Goal: Information Seeking & Learning: Learn about a topic

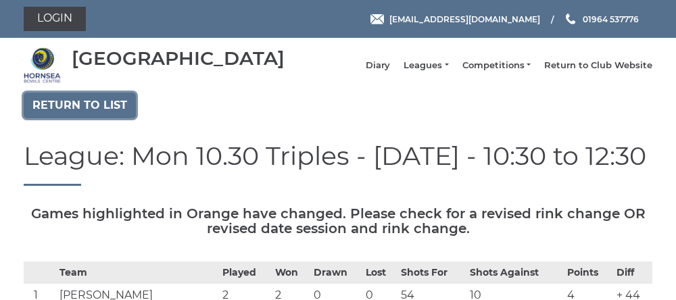
click at [69, 118] on link "Return to list" at bounding box center [80, 106] width 112 height 26
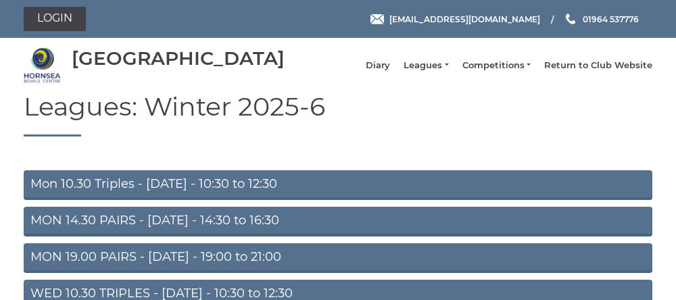
click at [162, 194] on link "Mon 10.30 Triples - Monday - 10:30 to 12:30" at bounding box center [338, 185] width 629 height 30
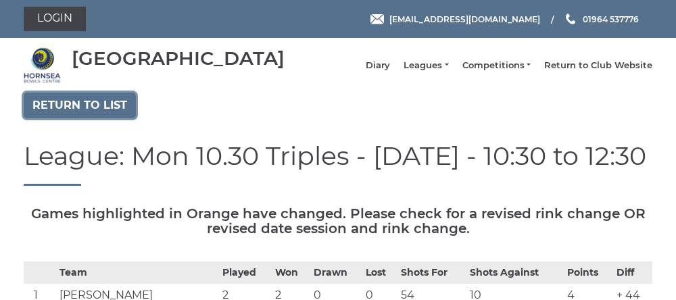
click at [74, 116] on link "Return to list" at bounding box center [80, 106] width 112 height 26
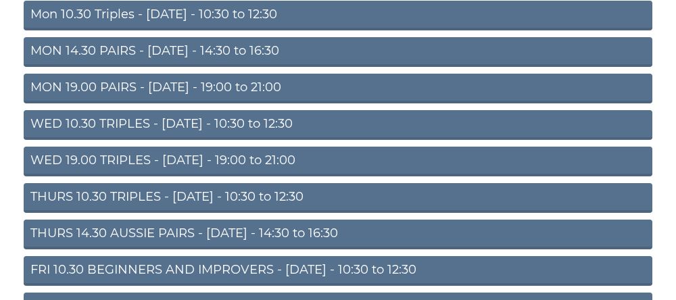
scroll to position [168, 0]
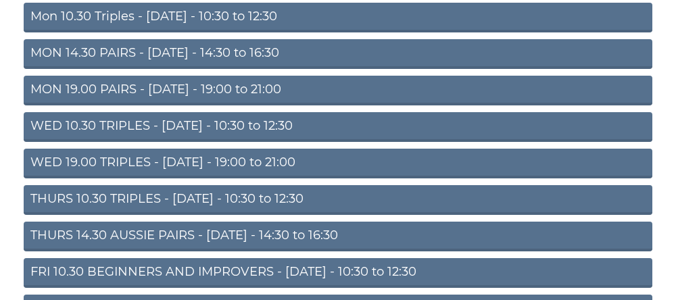
click at [203, 214] on link "THURS 10.30 TRIPLES - Thursday - 10:30 to 12:30" at bounding box center [338, 200] width 629 height 30
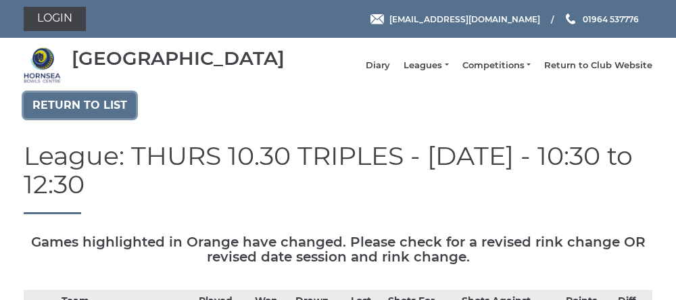
click at [72, 111] on link "Return to list" at bounding box center [80, 106] width 112 height 26
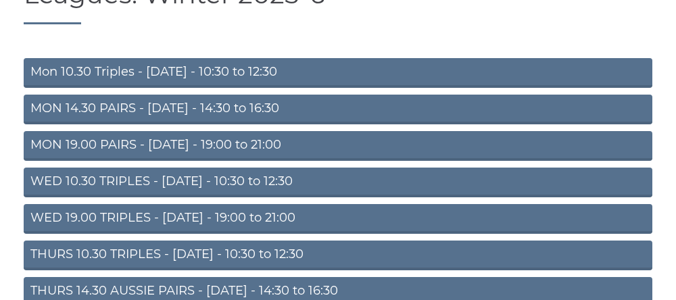
scroll to position [113, 0]
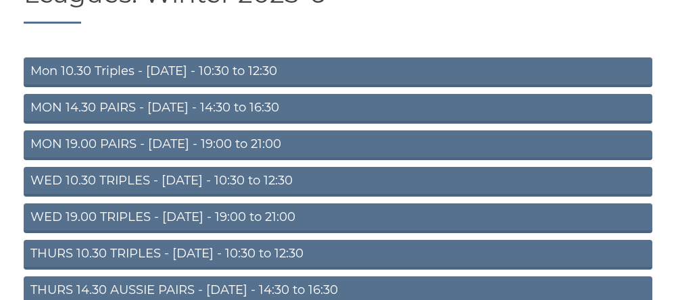
click at [215, 300] on link "THURS 14.30 AUSSIE PAIRS - Thursday - 14:30 to 16:30" at bounding box center [338, 292] width 629 height 30
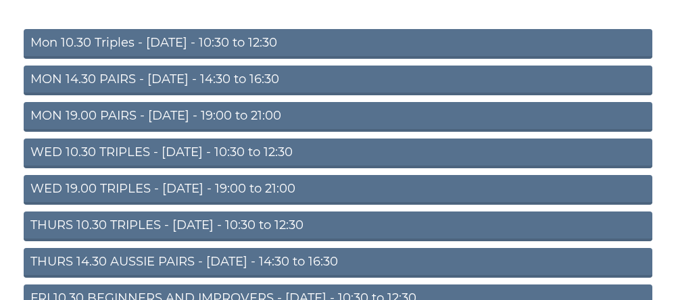
scroll to position [170, 0]
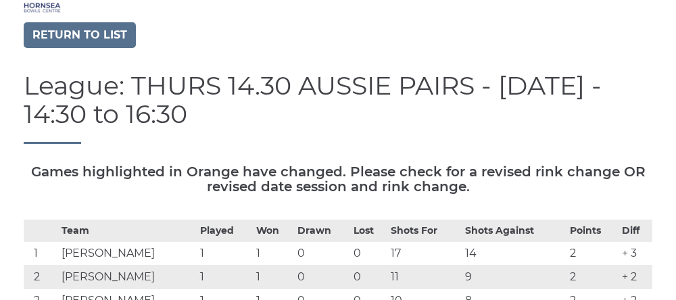
scroll to position [70, 0]
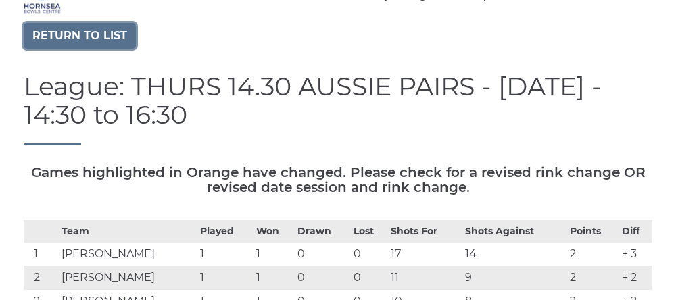
click at [65, 49] on link "Return to list" at bounding box center [80, 36] width 112 height 26
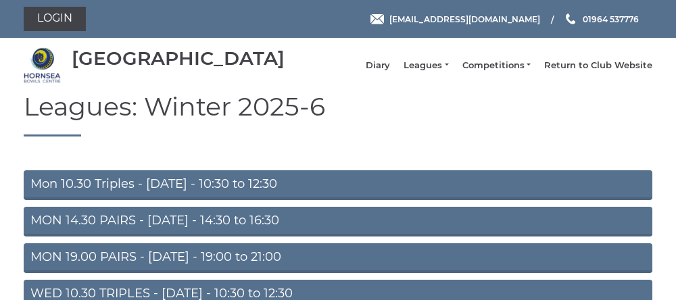
click at [166, 69] on div "[GEOGRAPHIC_DATA]" at bounding box center [178, 58] width 213 height 21
click at [168, 69] on div "[GEOGRAPHIC_DATA]" at bounding box center [178, 58] width 213 height 21
click at [164, 69] on div "[GEOGRAPHIC_DATA]" at bounding box center [178, 58] width 213 height 21
click at [158, 69] on div "[GEOGRAPHIC_DATA]" at bounding box center [178, 58] width 213 height 21
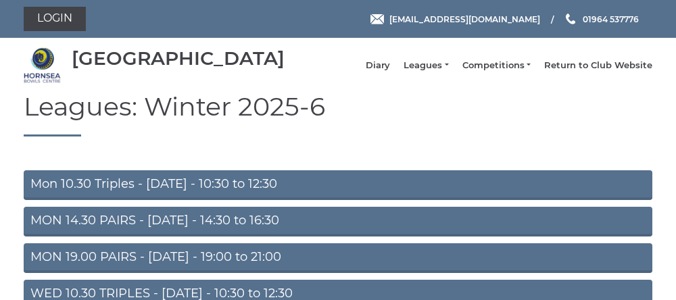
click at [163, 69] on div "[GEOGRAPHIC_DATA]" at bounding box center [178, 58] width 213 height 21
click at [162, 69] on div "[GEOGRAPHIC_DATA]" at bounding box center [178, 58] width 213 height 21
click at [159, 69] on div "[GEOGRAPHIC_DATA]" at bounding box center [178, 58] width 213 height 21
click at [166, 69] on div "[GEOGRAPHIC_DATA]" at bounding box center [178, 58] width 213 height 21
click at [165, 69] on div "[GEOGRAPHIC_DATA]" at bounding box center [178, 58] width 213 height 21
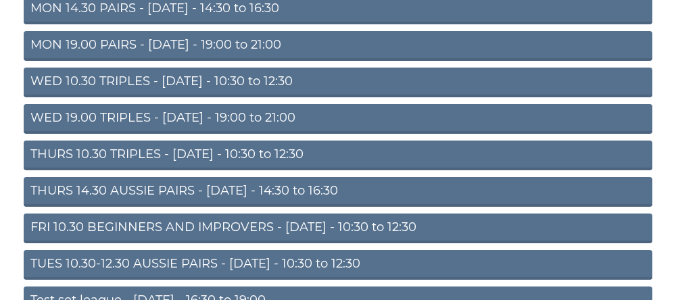
scroll to position [249, 0]
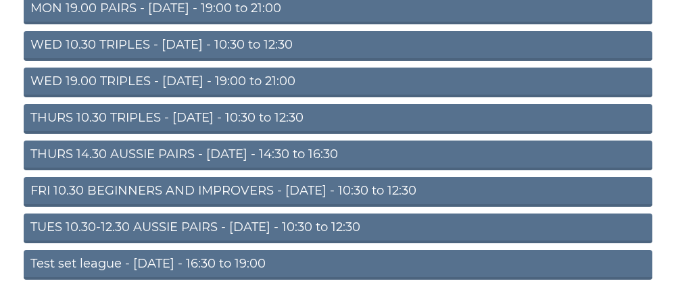
click at [162, 130] on link "THURS 10.30 TRIPLES - Thursday - 10:30 to 12:30" at bounding box center [338, 119] width 629 height 30
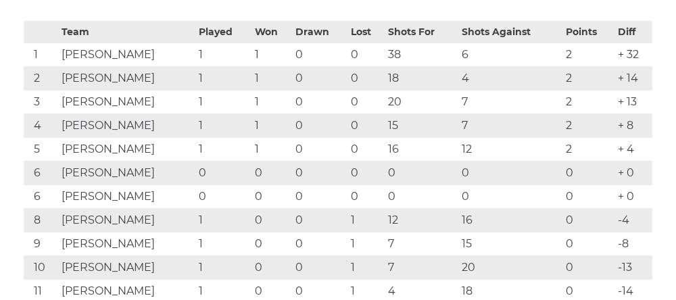
scroll to position [262, 0]
